Goal: Task Accomplishment & Management: Manage account settings

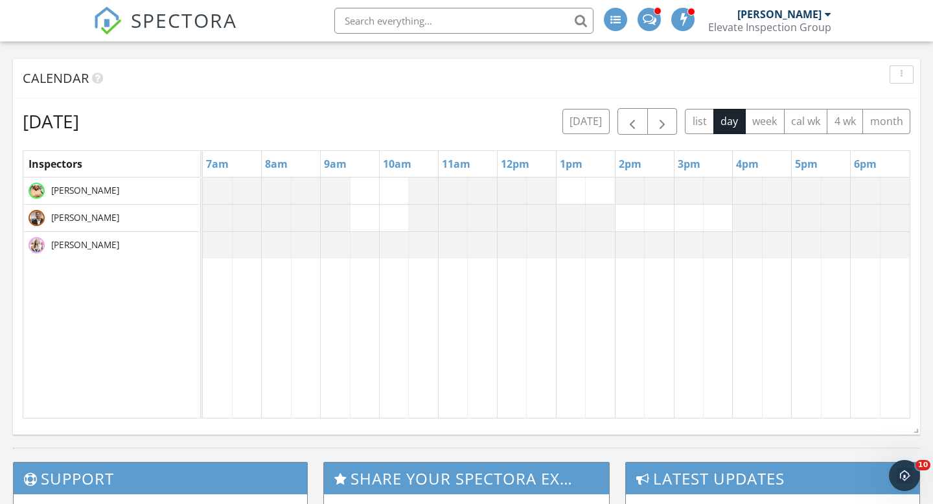
scroll to position [953, 934]
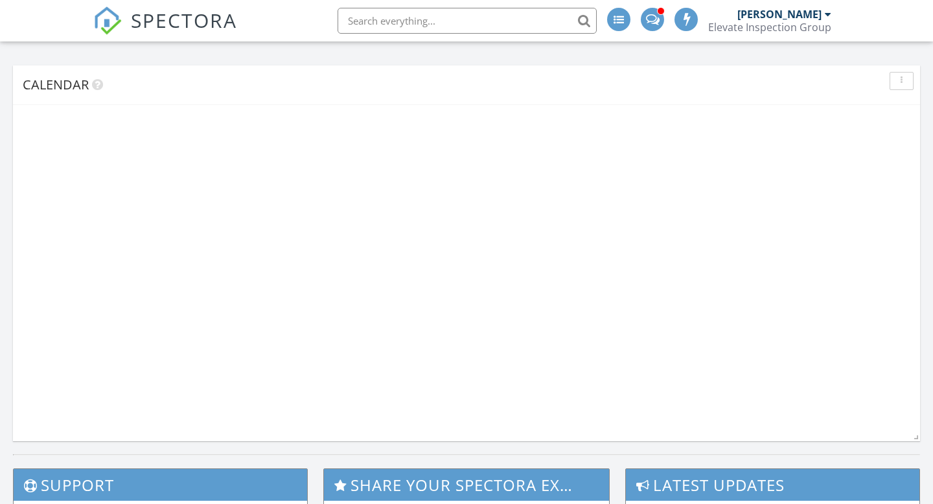
scroll to position [673, 0]
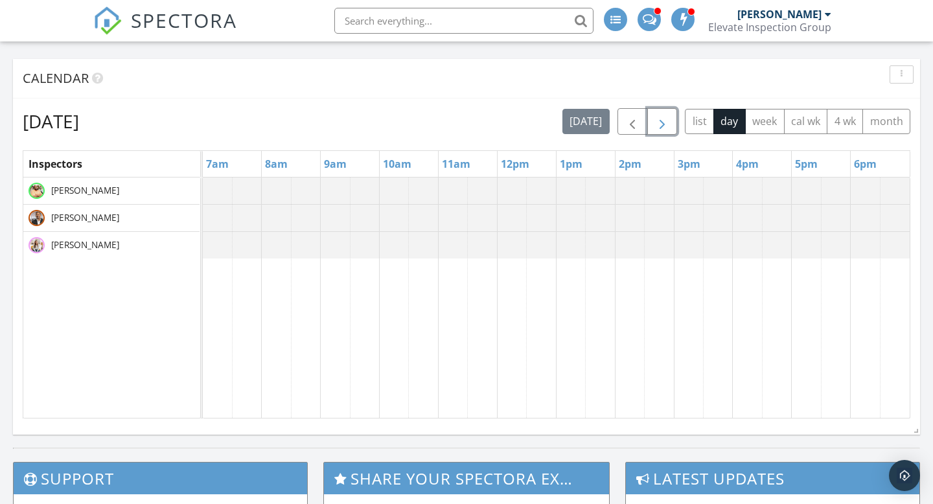
click at [672, 117] on button "button" at bounding box center [662, 121] width 30 height 27
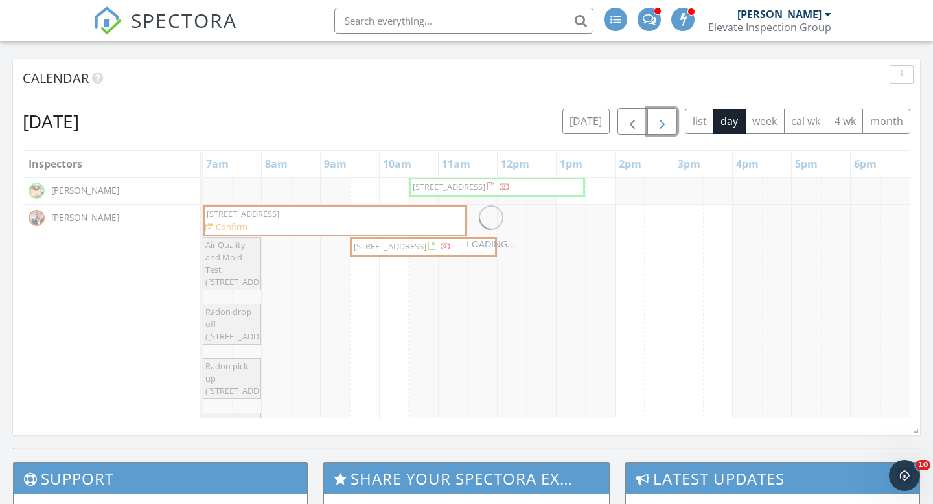
scroll to position [0, 0]
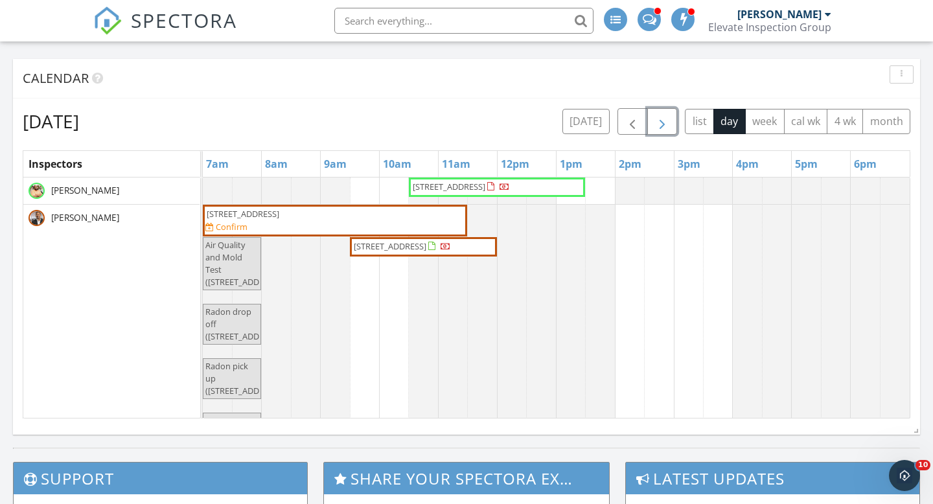
click at [279, 218] on span "24800 Dayton Rd, Armada 48005" at bounding box center [243, 214] width 73 height 12
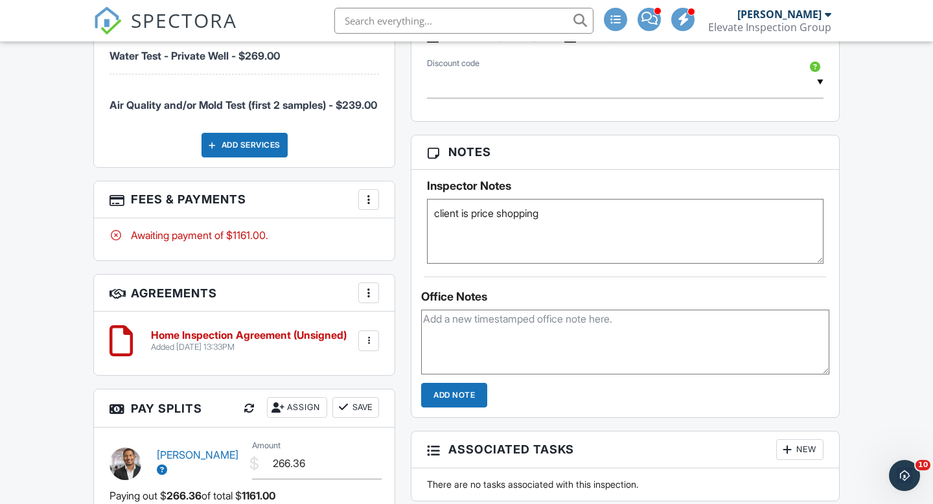
scroll to position [934, 0]
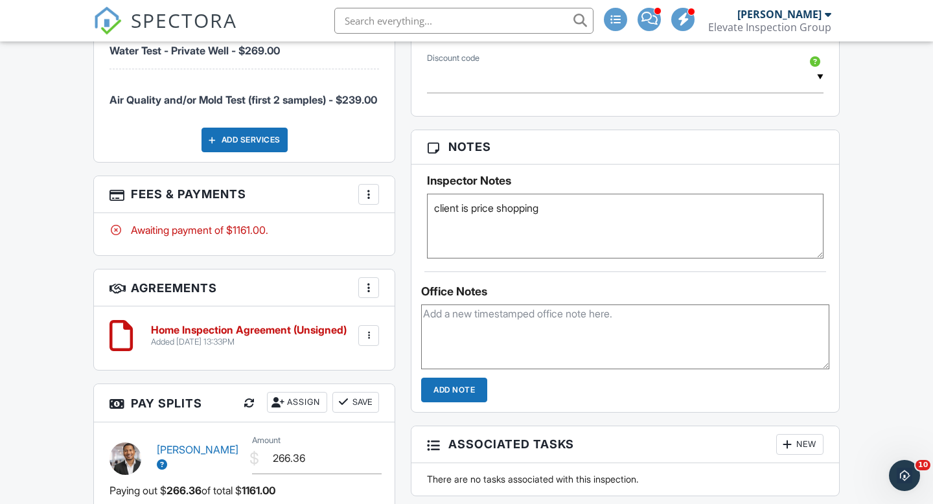
click at [492, 236] on textarea "client is price shopping" at bounding box center [625, 226] width 396 height 65
click at [522, 369] on textarea at bounding box center [625, 336] width 408 height 65
click at [450, 336] on textarea "Client "likes the way they work"" at bounding box center [625, 336] width 408 height 65
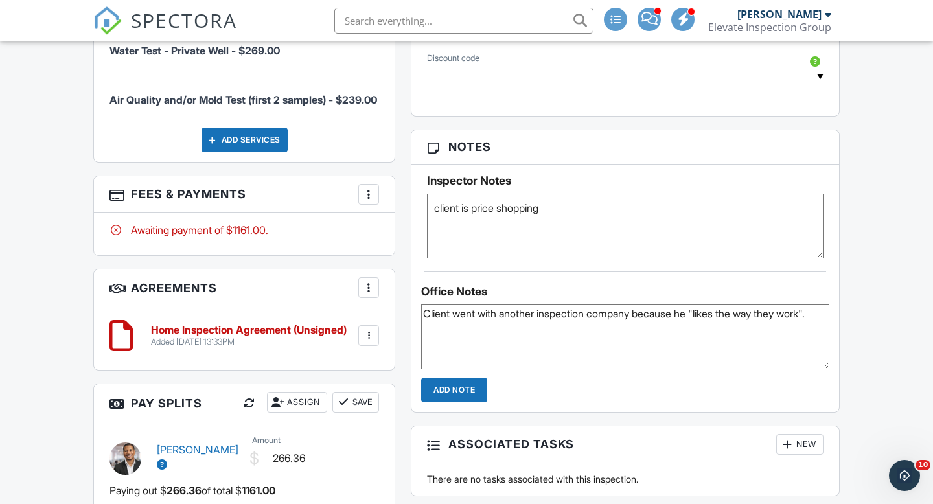
type textarea "Client went with another inspection company because he "likes the way they work…"
click at [463, 402] on input "Add Note" at bounding box center [454, 390] width 66 height 25
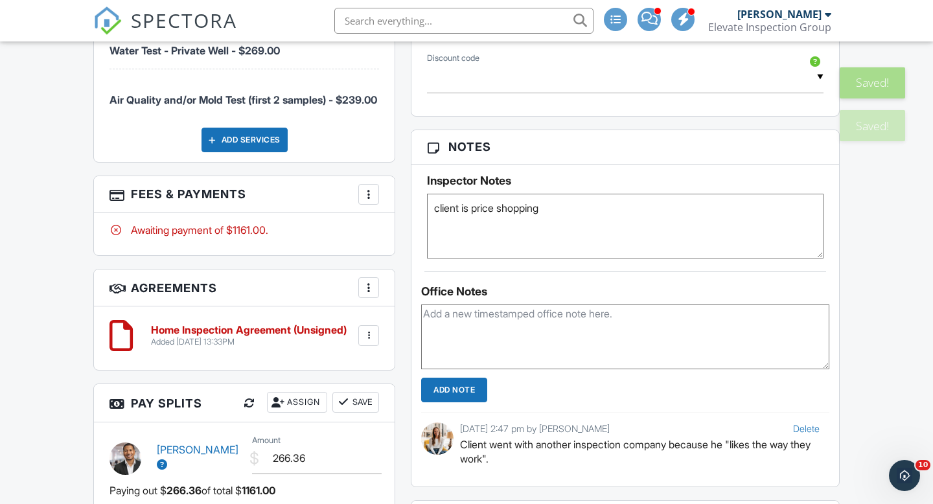
click at [905, 327] on div "Dashboard Inspections Templates Automations Settings Pay Reports Support Center…" at bounding box center [466, 184] width 933 height 2153
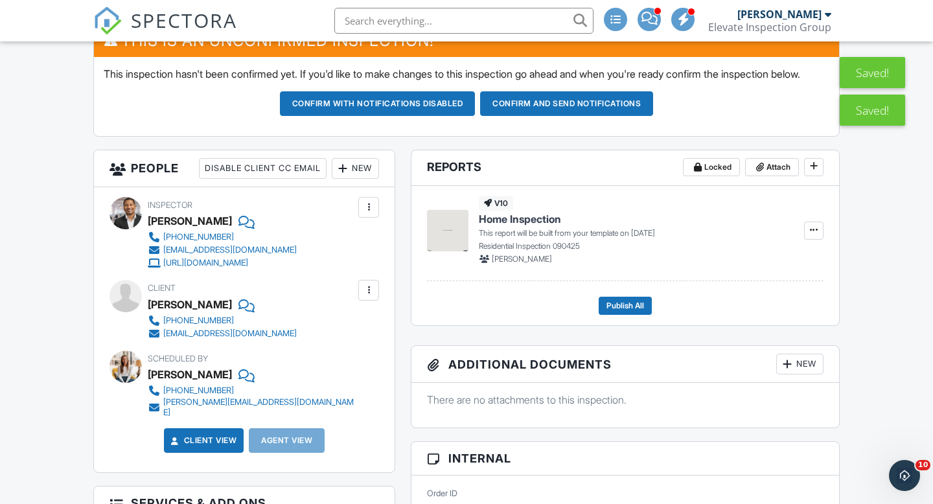
scroll to position [0, 0]
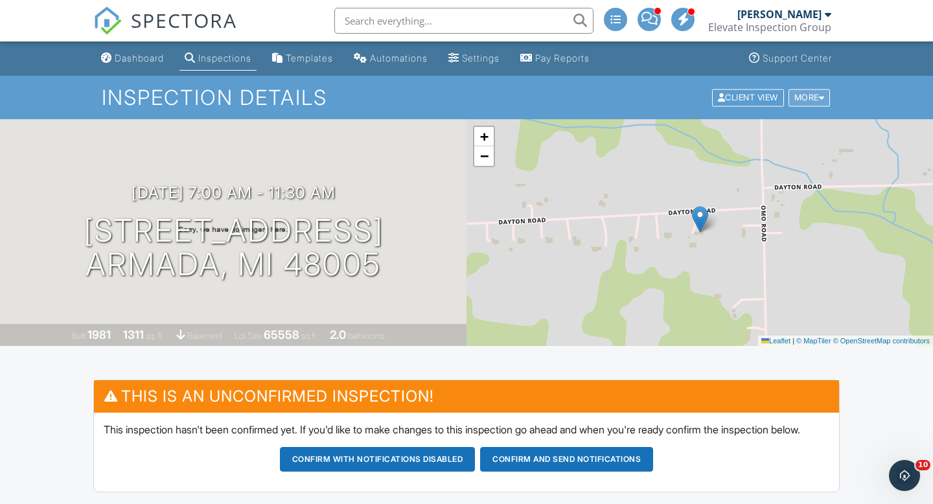
click at [805, 94] on div "More" at bounding box center [809, 97] width 42 height 17
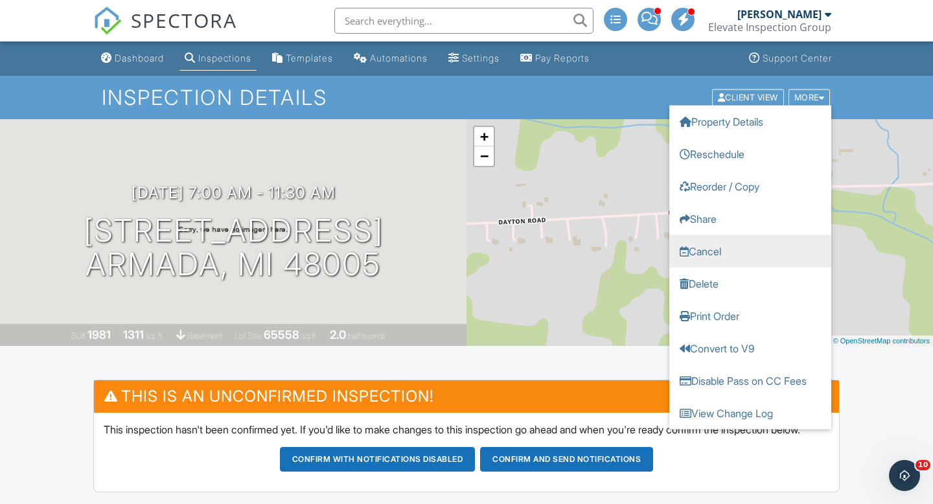
click at [710, 247] on link "Cancel" at bounding box center [750, 251] width 162 height 32
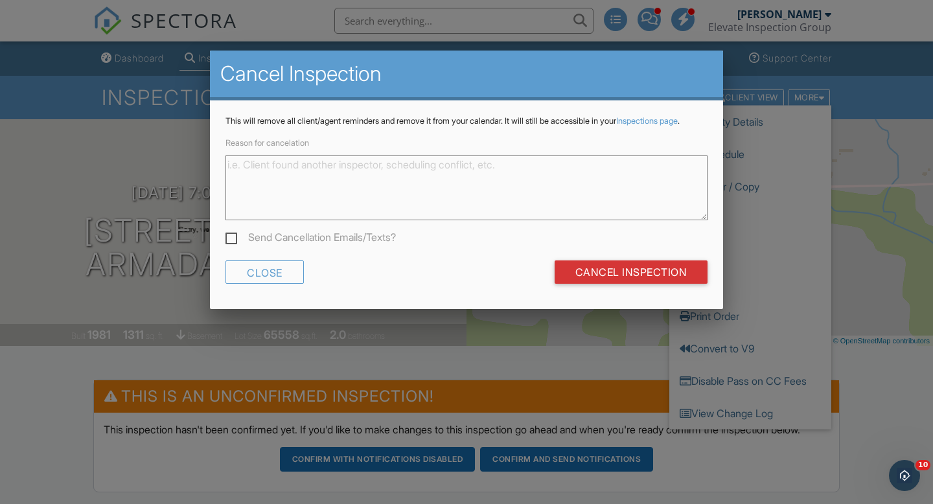
click at [518, 209] on textarea "Reason for cancelation" at bounding box center [466, 187] width 482 height 65
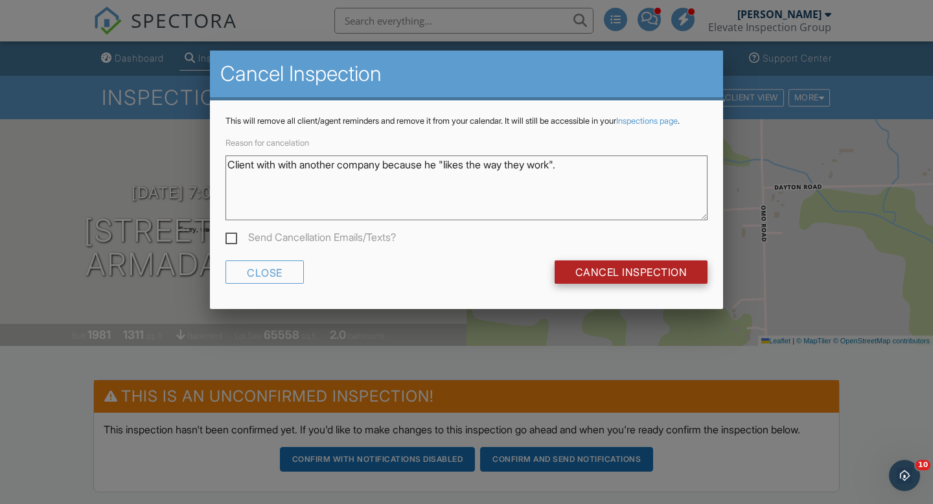
type textarea "Client with with another company because he "likes the way they work"."
click at [619, 282] on input "Cancel Inspection" at bounding box center [632, 271] width 154 height 23
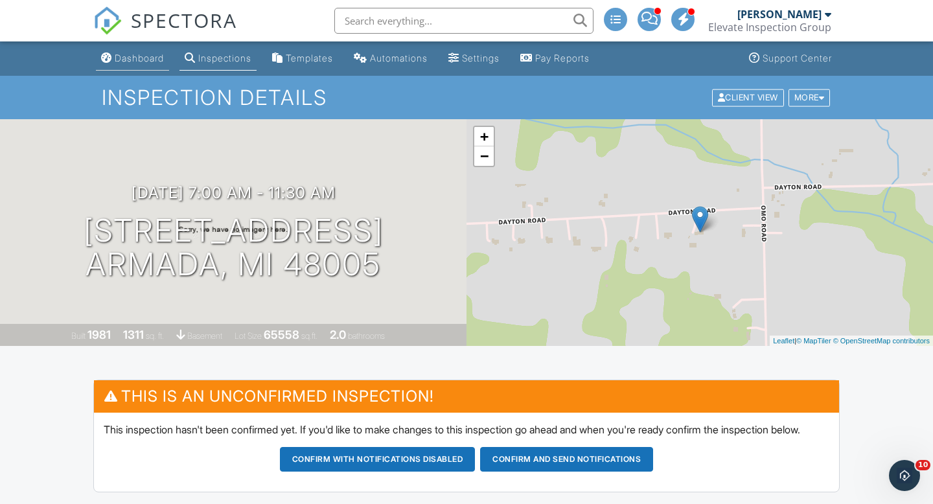
click at [146, 62] on div "Dashboard" at bounding box center [139, 57] width 49 height 11
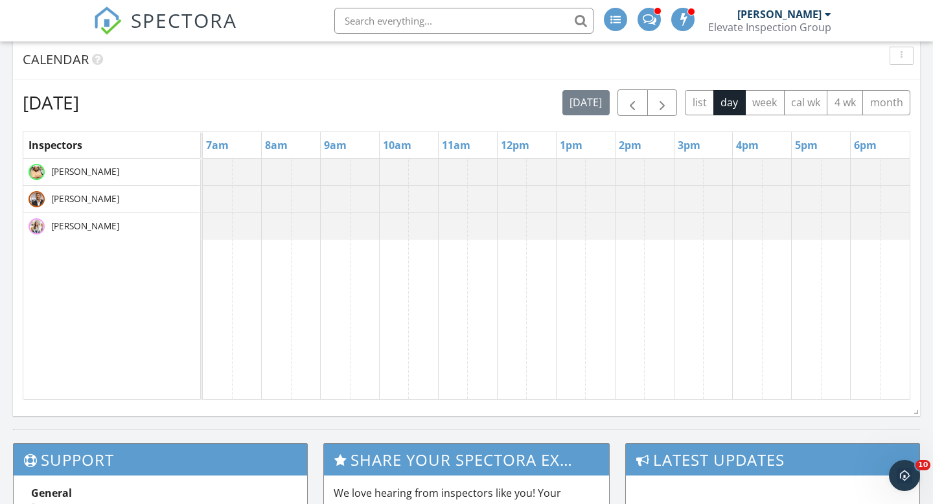
scroll to position [674, 0]
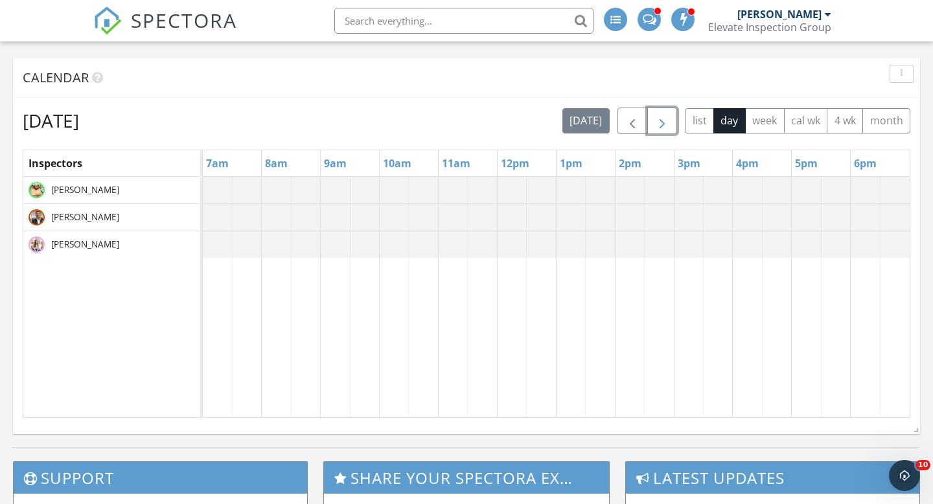
click at [671, 124] on button "button" at bounding box center [662, 121] width 30 height 27
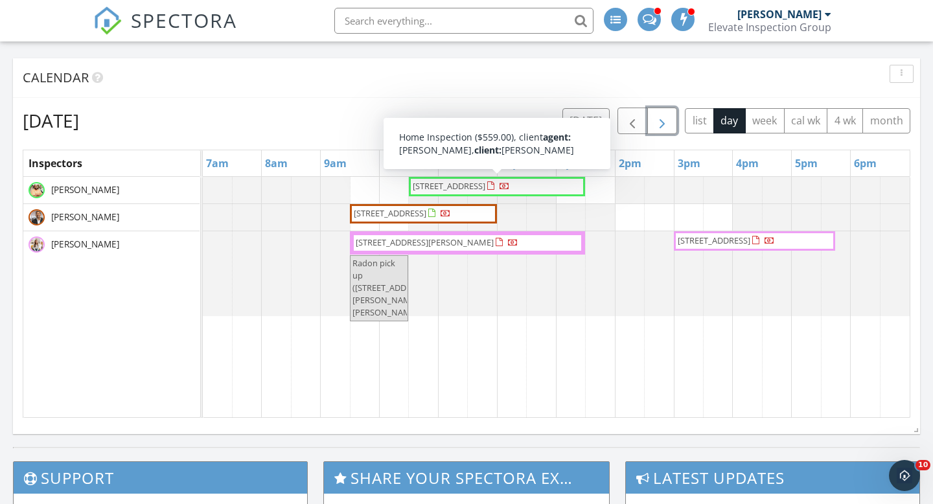
click at [480, 195] on link "[STREET_ADDRESS]" at bounding box center [497, 186] width 176 height 19
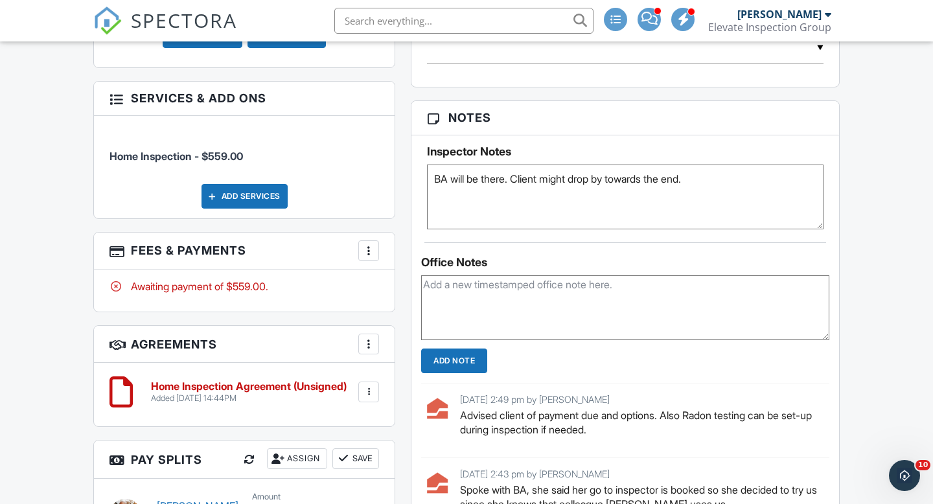
scroll to position [875, 0]
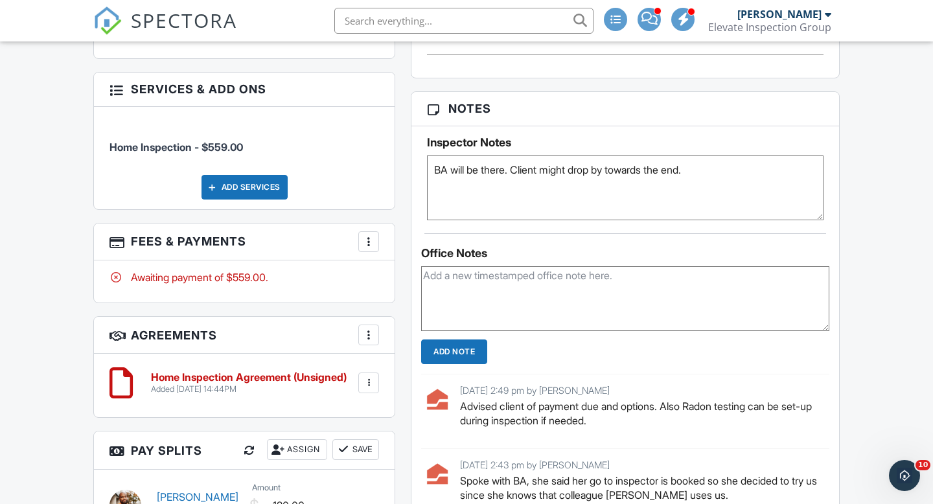
click at [705, 169] on textarea "BA will be there. Client might drop by towards the end." at bounding box center [625, 187] width 396 height 65
click at [368, 248] on div at bounding box center [368, 241] width 13 height 13
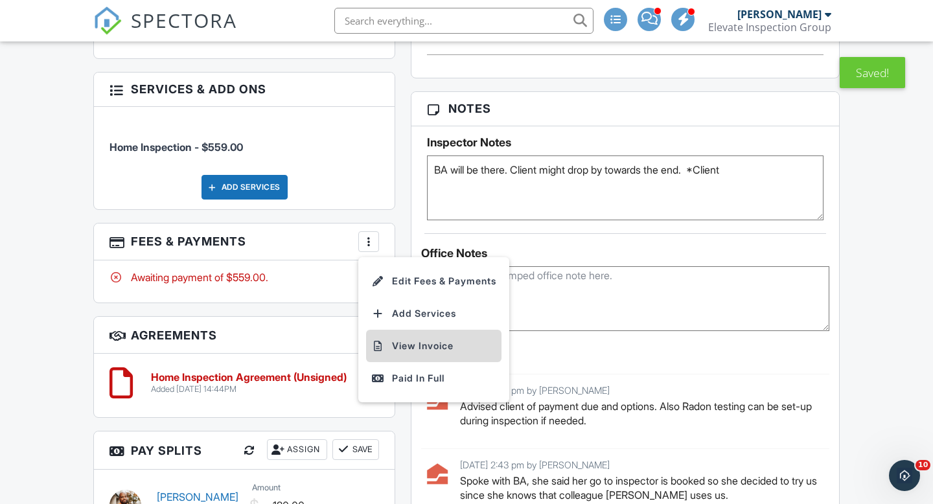
click at [426, 359] on li "View Invoice" at bounding box center [433, 346] width 135 height 32
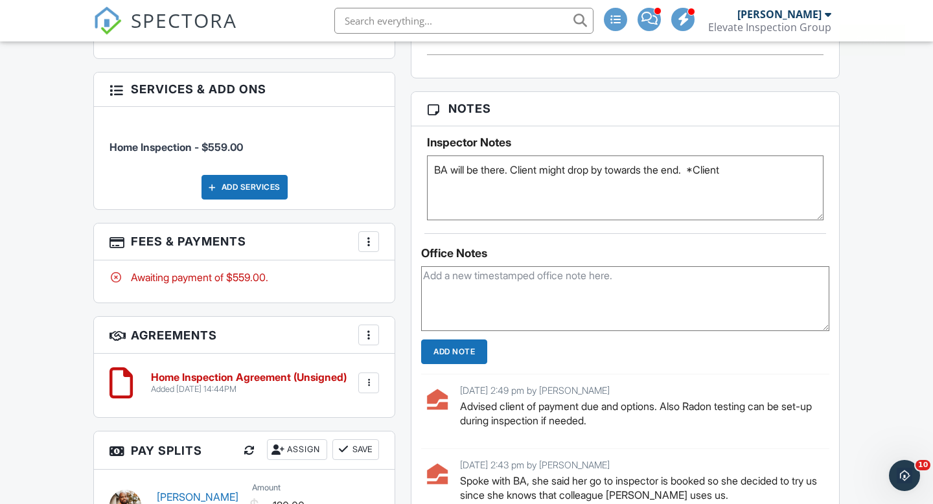
click at [810, 199] on textarea "BA will be there. Client might drop by towards the end." at bounding box center [625, 187] width 396 height 65
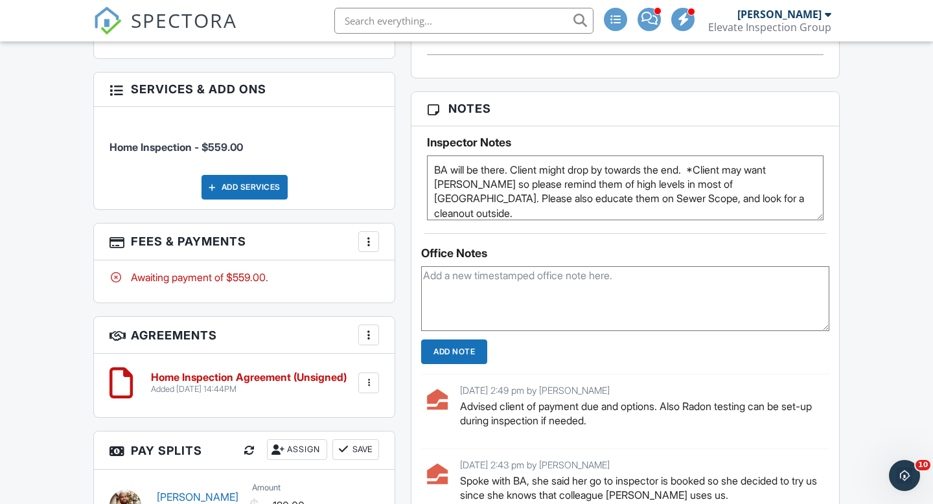
type textarea "BA will be there. Client might drop by towards the end. *Client may want RADON …"
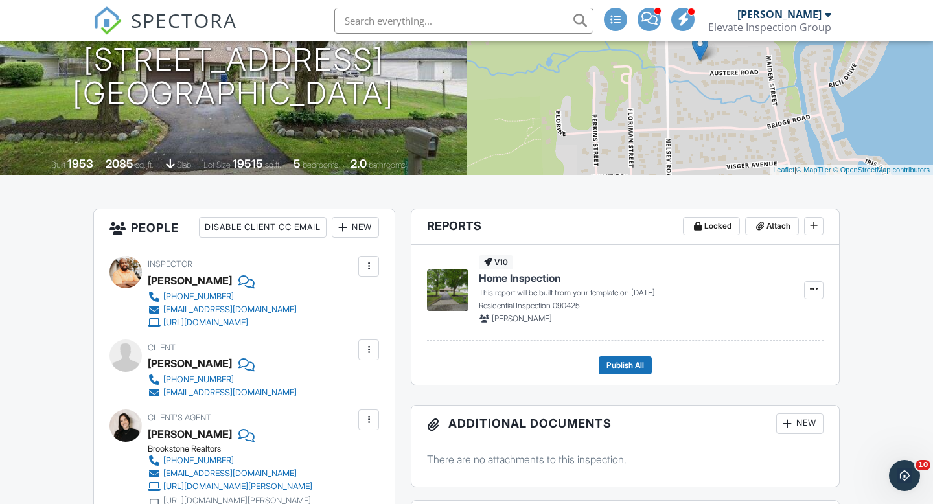
scroll to position [0, 0]
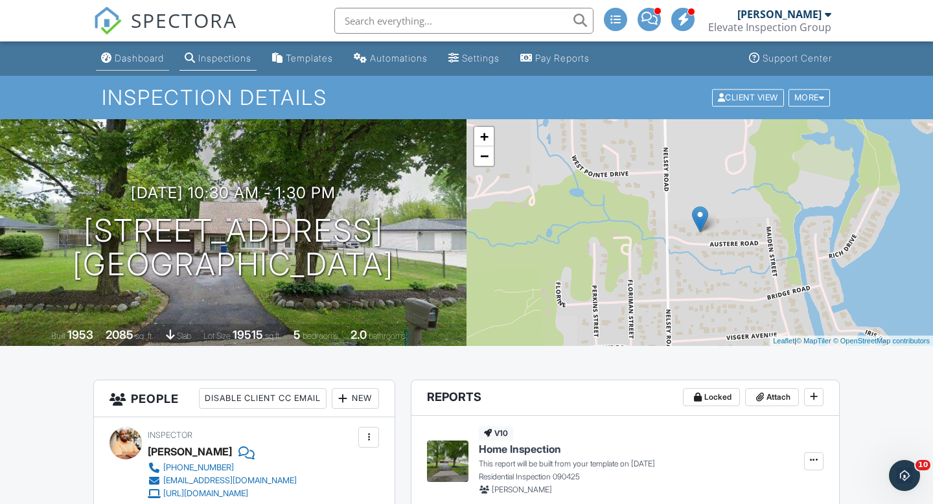
click at [130, 59] on div "Dashboard" at bounding box center [139, 57] width 49 height 11
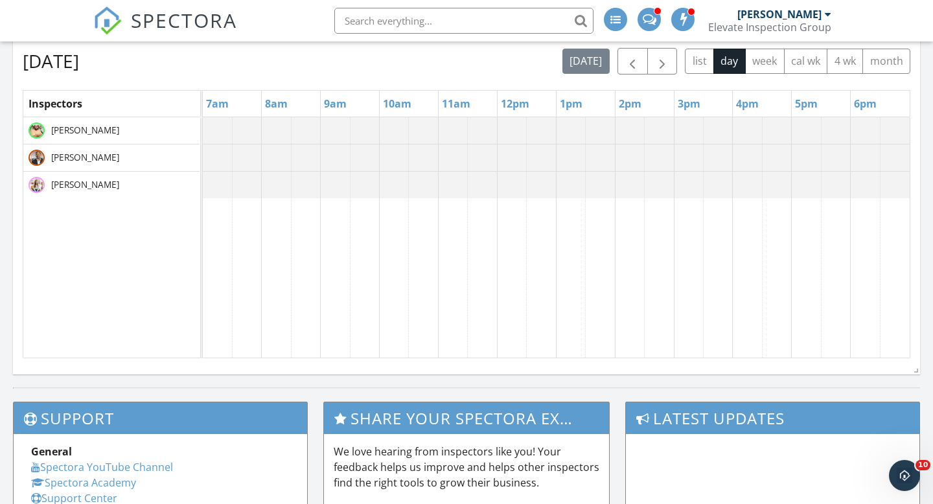
scroll to position [735, 0]
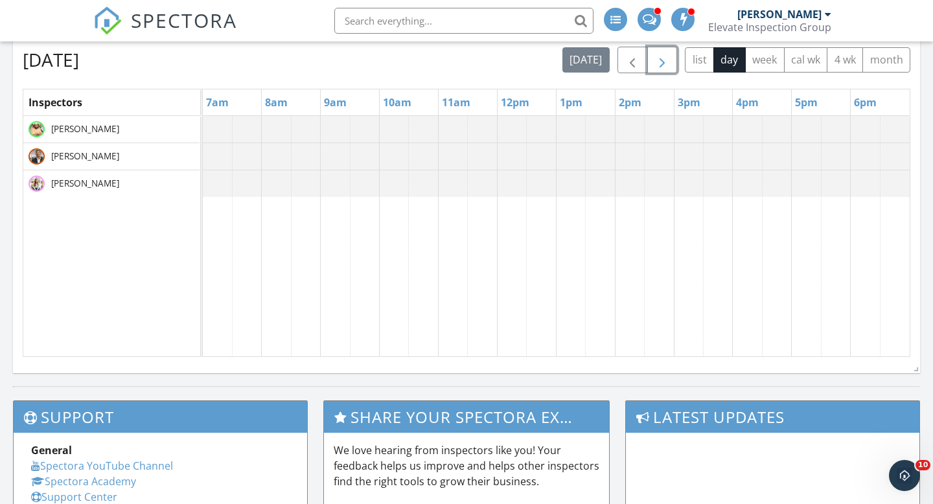
click at [661, 61] on span "button" at bounding box center [662, 60] width 16 height 16
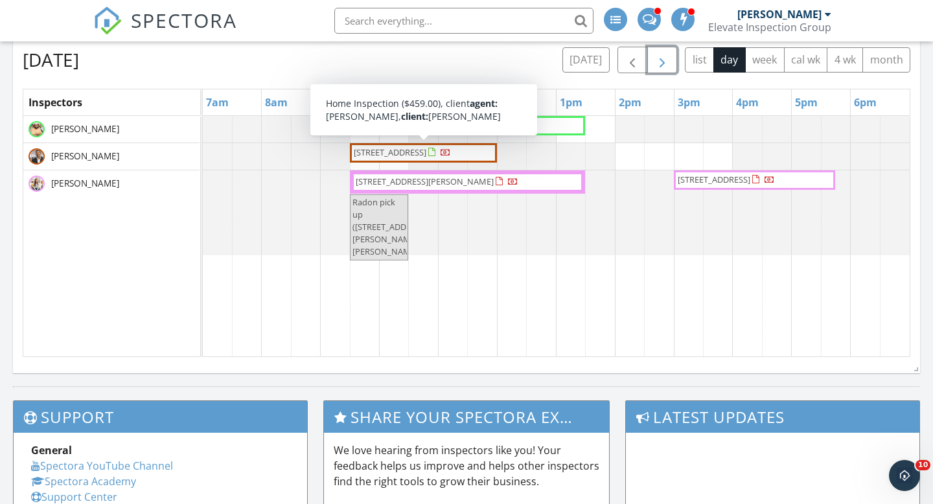
click at [396, 150] on span "[STREET_ADDRESS]" at bounding box center [390, 152] width 73 height 12
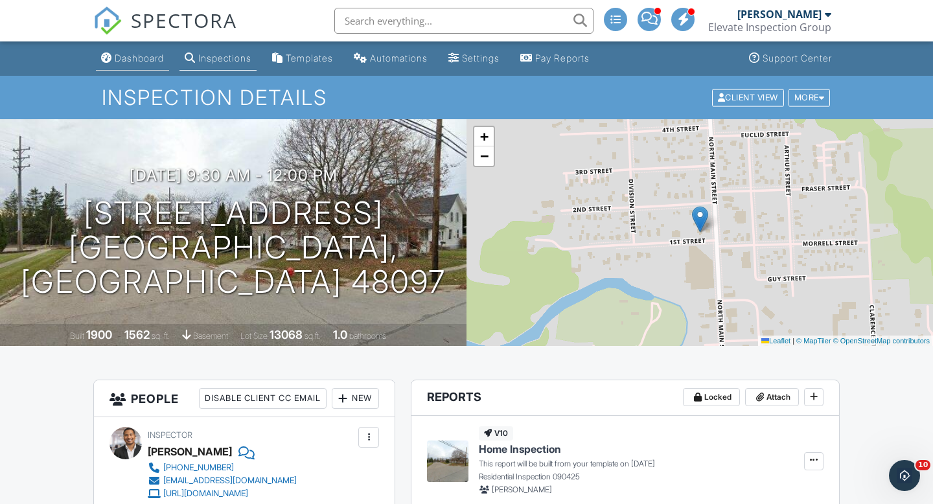
click at [131, 60] on div "Dashboard" at bounding box center [139, 57] width 49 height 11
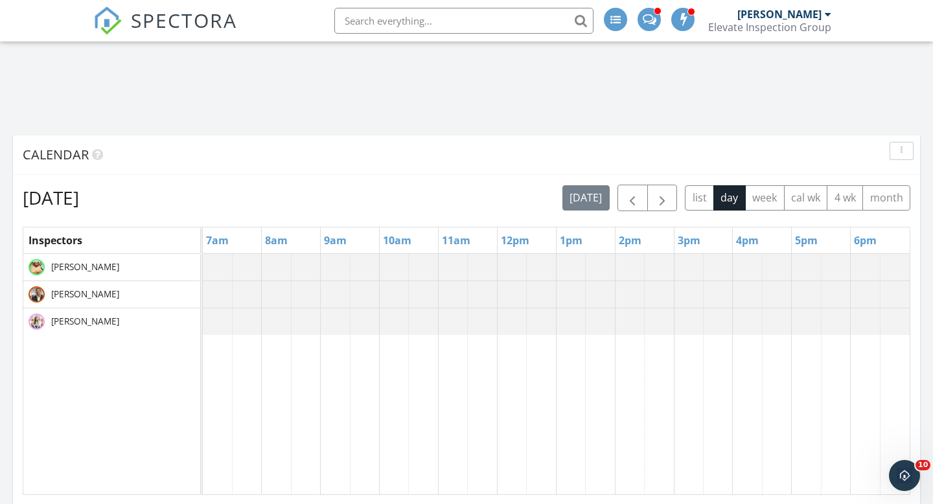
scroll to position [577, 0]
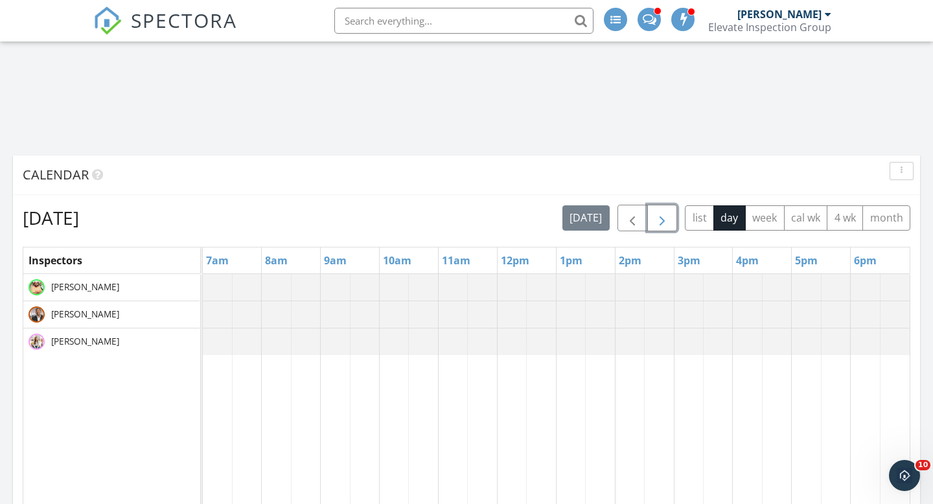
click at [663, 218] on span "button" at bounding box center [662, 219] width 16 height 16
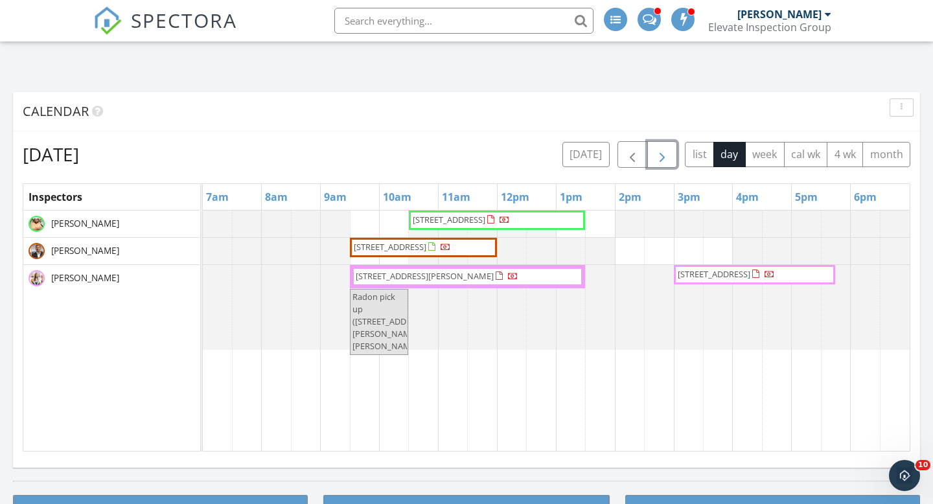
scroll to position [648, 0]
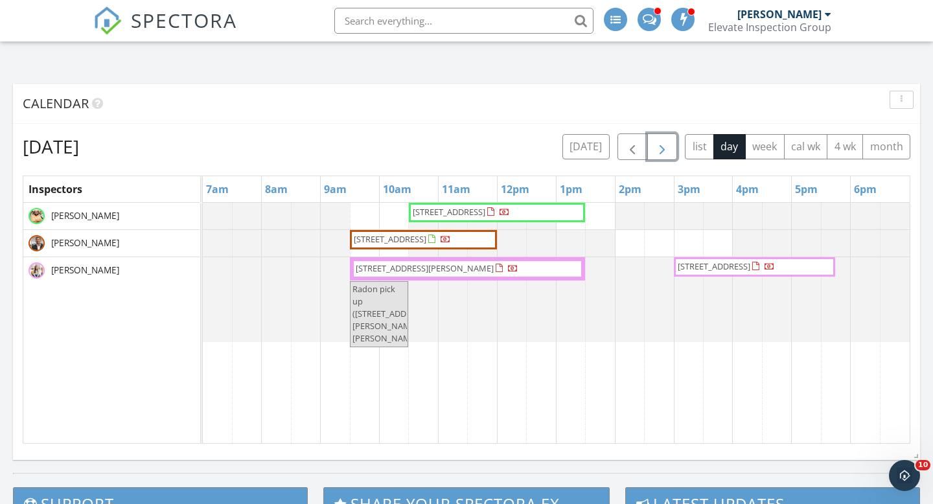
click at [667, 148] on span "button" at bounding box center [662, 147] width 16 height 16
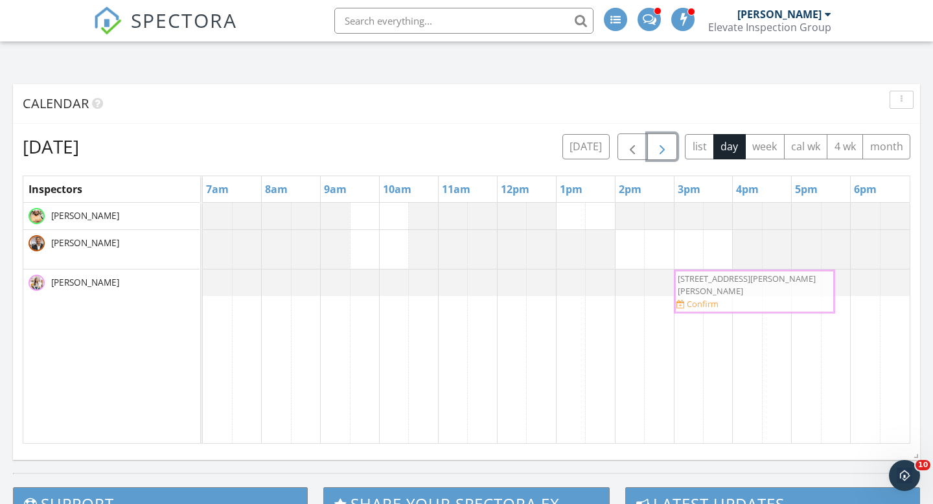
drag, startPoint x: 740, startPoint y: 251, endPoint x: 737, endPoint y: 281, distance: 29.9
click at [737, 281] on tbody "192 Kirk Ln, Troy 48084 Confirm 192 Kirk Ln, Troy 48084 Confirm" at bounding box center [556, 249] width 707 height 93
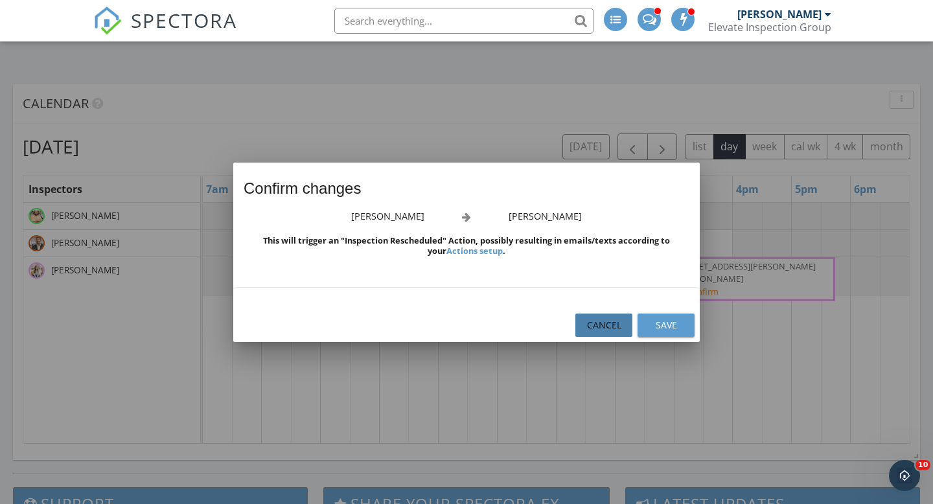
click at [610, 323] on div "Cancel" at bounding box center [604, 325] width 36 height 14
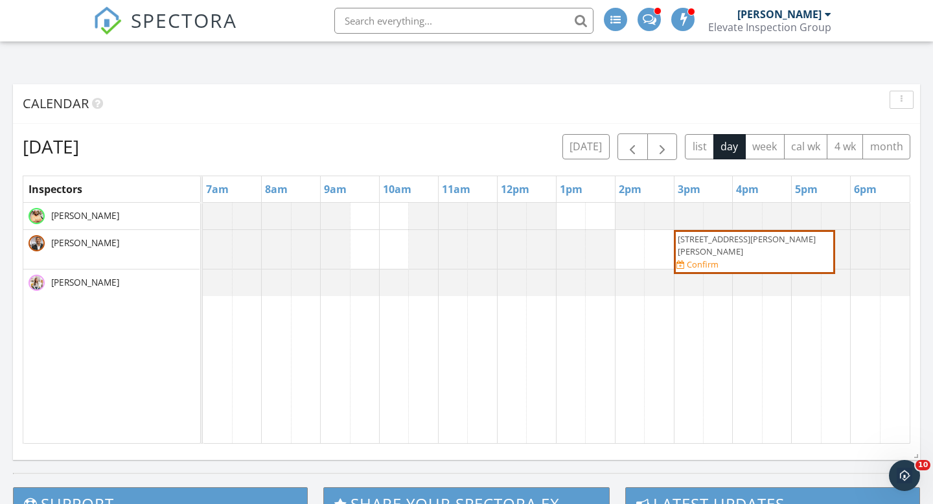
click at [744, 245] on span "192 Kirk Ln, Troy 48084" at bounding box center [754, 245] width 156 height 25
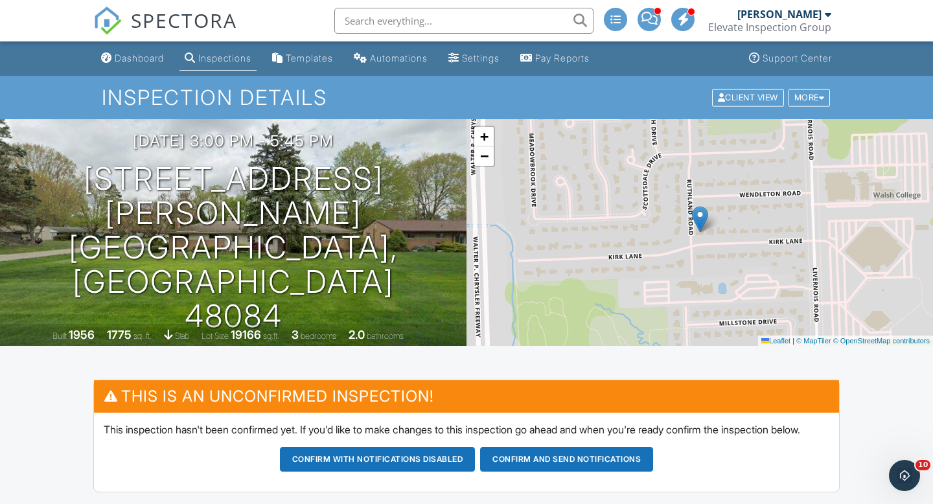
click at [132, 62] on div "Dashboard" at bounding box center [139, 57] width 49 height 11
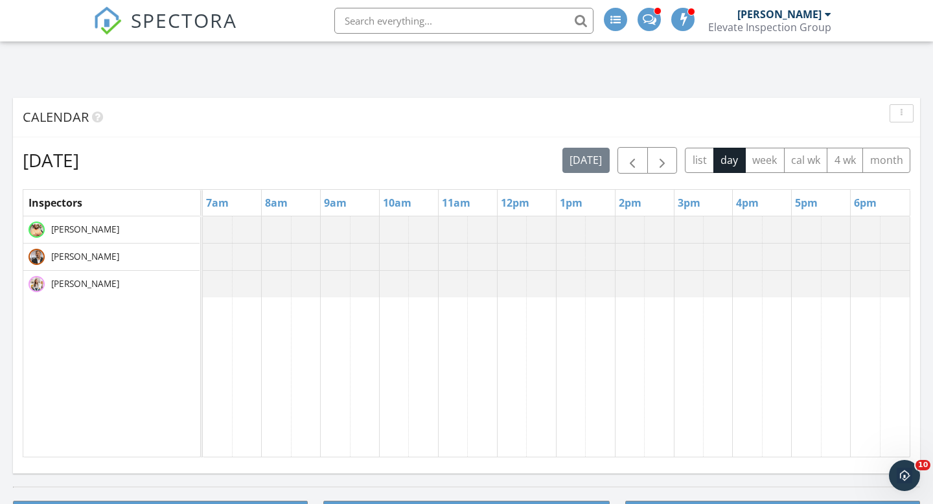
scroll to position [635, 0]
click at [658, 161] on span "button" at bounding box center [662, 160] width 16 height 16
